Goal: Navigation & Orientation: Go to known website

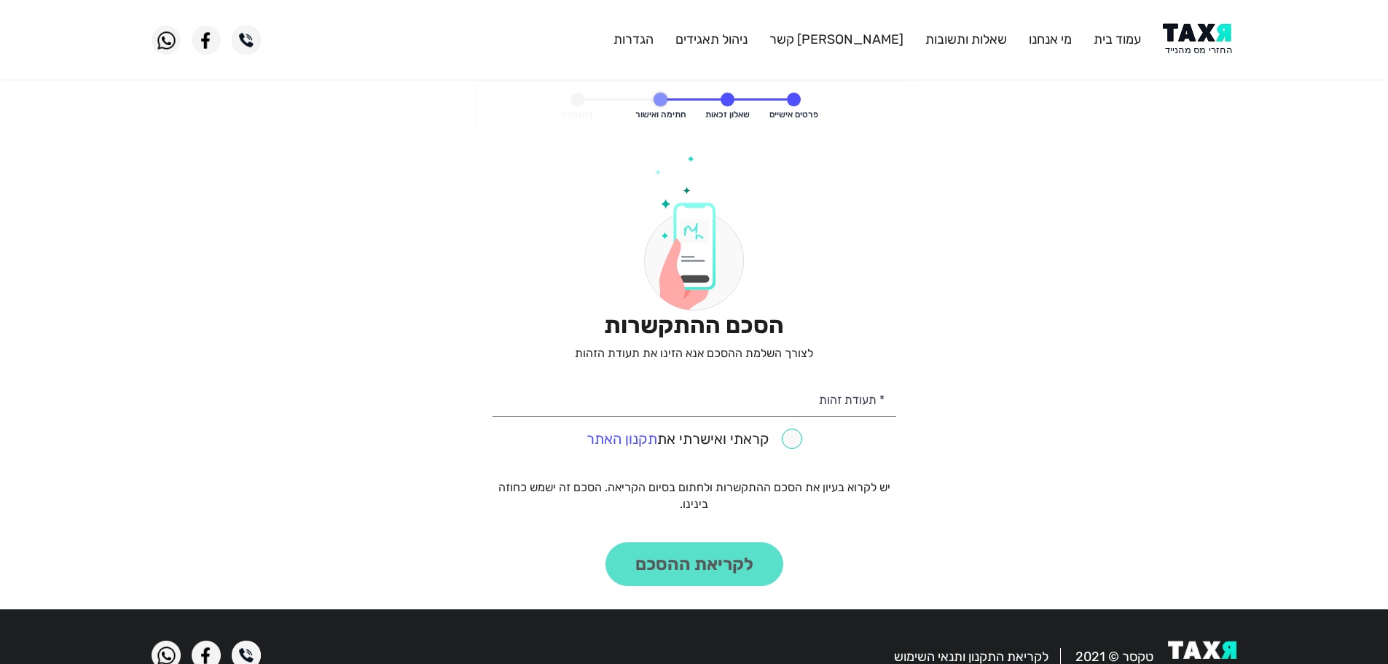
click at [1194, 40] on img at bounding box center [1200, 39] width 74 height 33
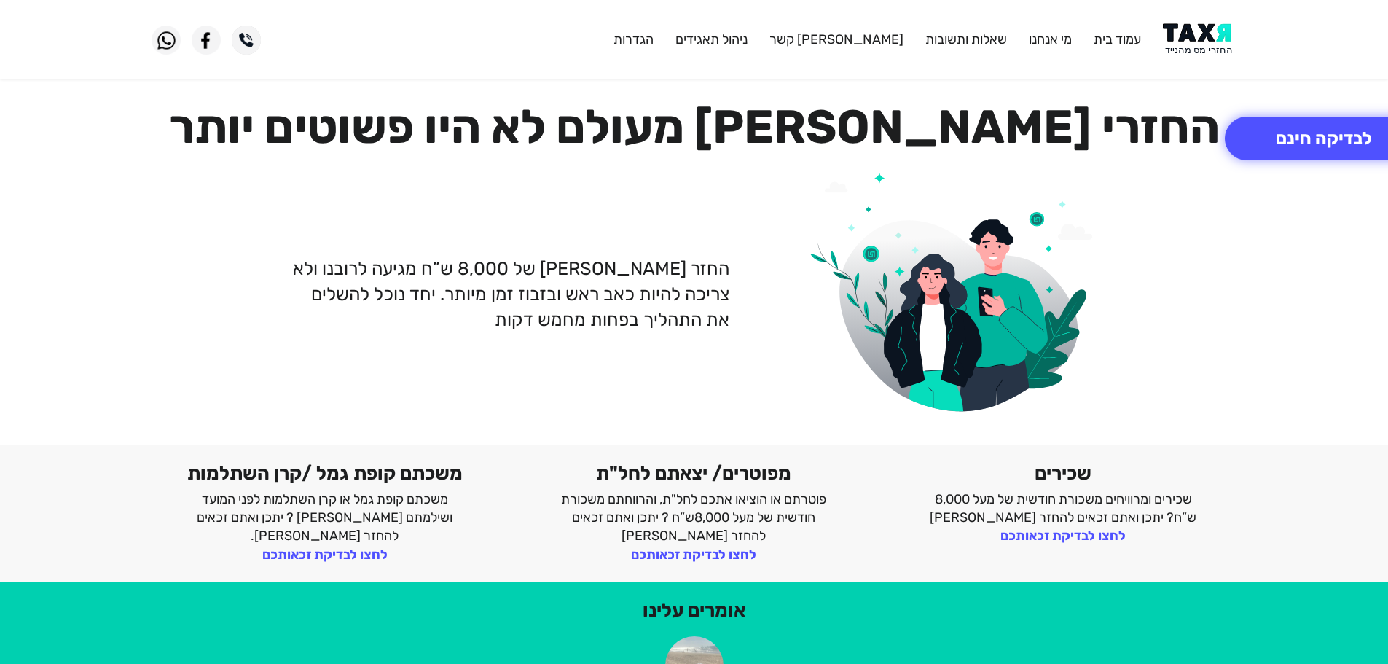
click at [1206, 42] on img at bounding box center [1200, 39] width 74 height 33
click at [1203, 39] on img at bounding box center [1200, 39] width 74 height 33
